Goal: Navigation & Orientation: Find specific page/section

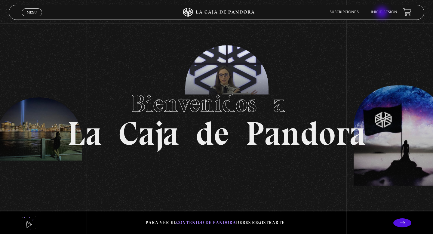
click at [383, 13] on link "Inicie sesión" at bounding box center [384, 13] width 26 height 4
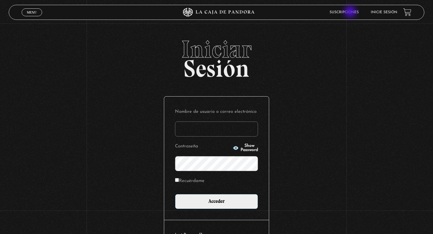
click at [351, 12] on link "Suscripciones" at bounding box center [344, 13] width 29 height 4
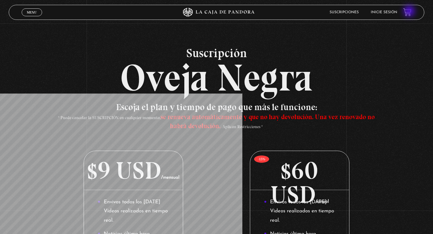
click at [410, 12] on link at bounding box center [407, 12] width 8 height 8
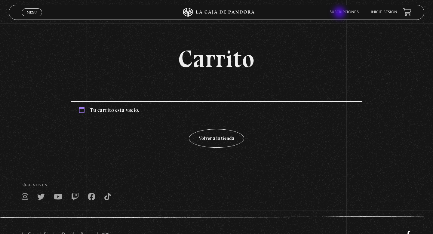
click at [340, 13] on link "Suscripciones" at bounding box center [344, 13] width 29 height 4
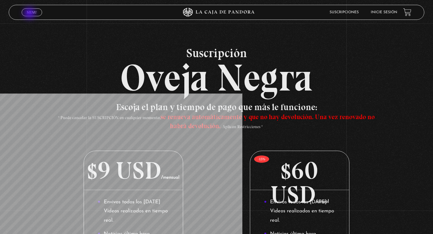
click at [30, 14] on span "Menu" at bounding box center [32, 13] width 10 height 4
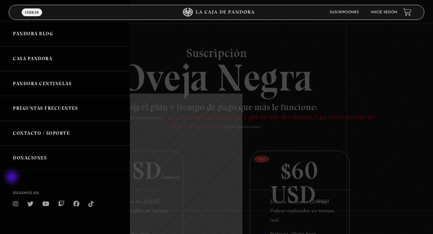
scroll to position [97, 0]
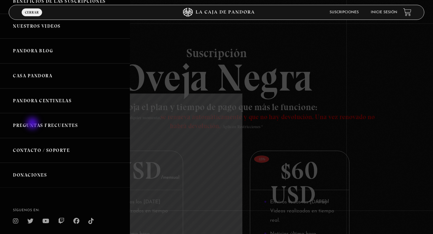
click at [33, 124] on link "Preguntas Frecuentes" at bounding box center [65, 125] width 130 height 25
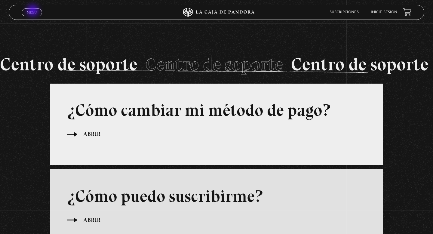
click at [33, 11] on span "Menu" at bounding box center [32, 13] width 10 height 4
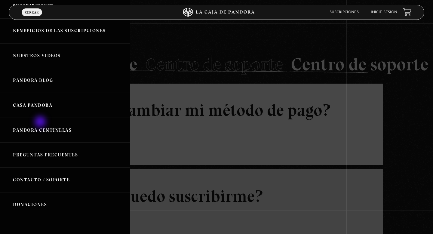
scroll to position [75, 0]
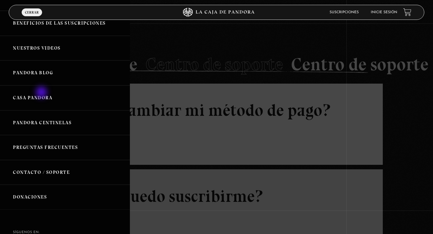
click at [42, 93] on link "Casa Pandora" at bounding box center [65, 97] width 130 height 25
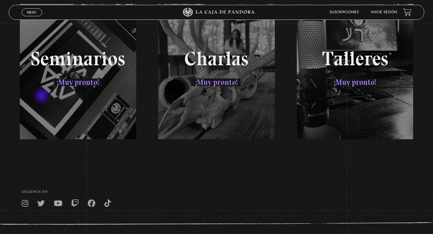
scroll to position [989, 0]
click at [329, 94] on div "Seminarios ¡Muy pronto! [PERSON_NAME] ¡Muy pronto! Talleres ¡Muy pronto!" at bounding box center [217, 71] width 416 height 135
click at [349, 85] on div "Seminarios ¡Muy pronto! [PERSON_NAME] ¡Muy pronto! Talleres ¡Muy pronto!" at bounding box center [217, 71] width 416 height 135
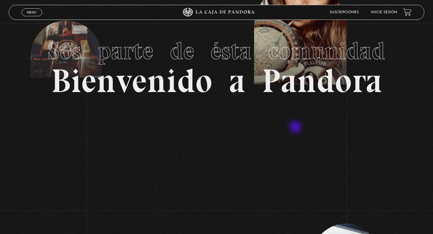
scroll to position [0, 0]
